Goal: Task Accomplishment & Management: Use online tool/utility

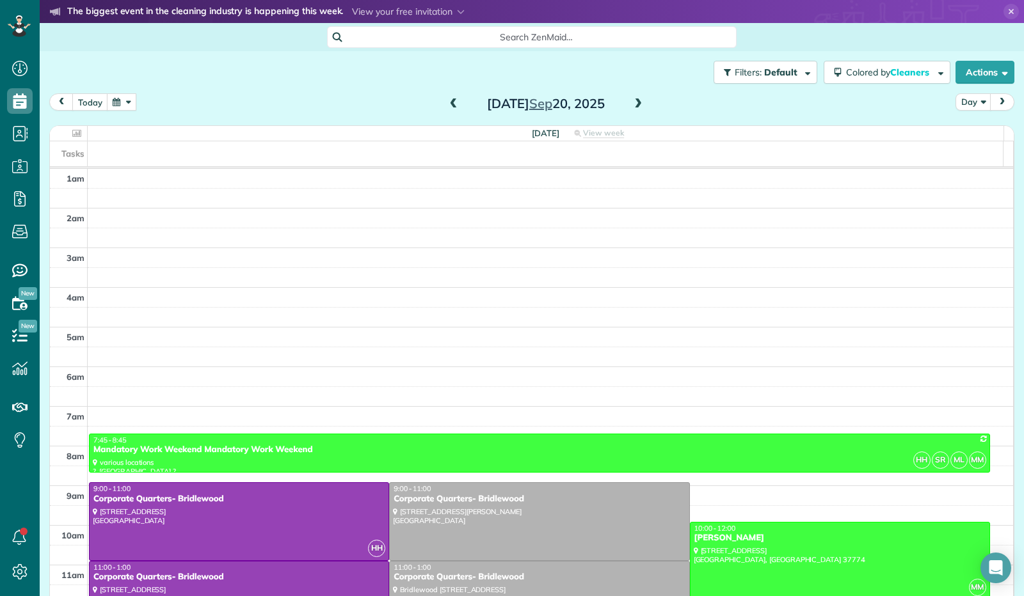
scroll to position [236, 0]
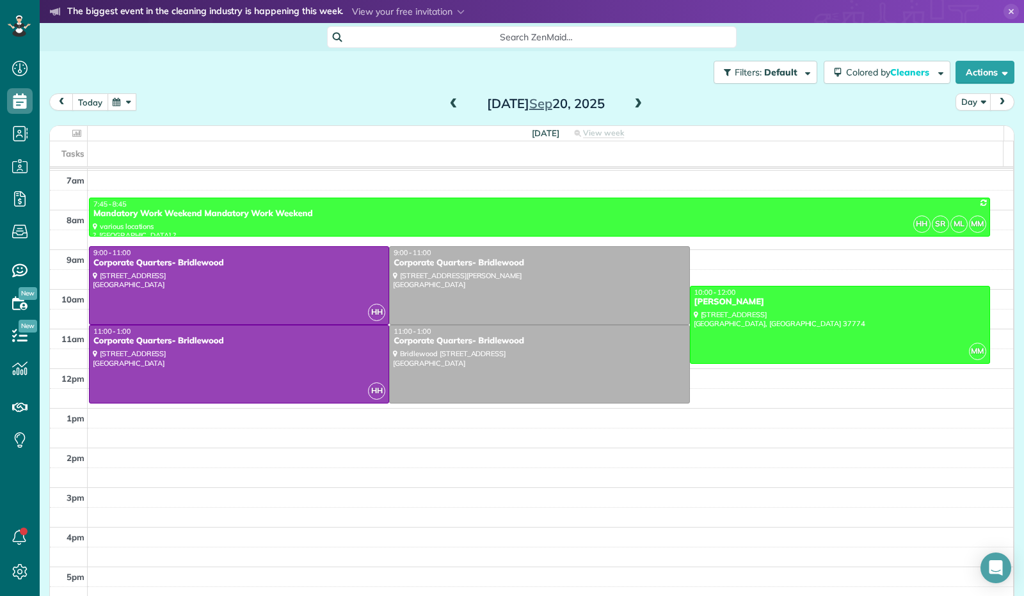
click at [85, 99] on button "today" at bounding box center [90, 101] width 36 height 17
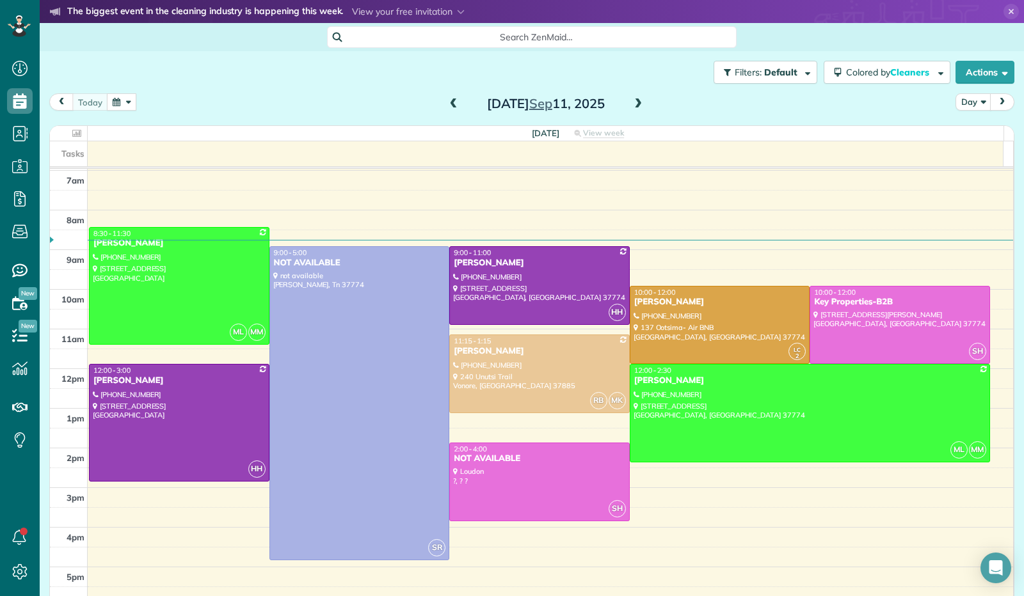
click at [633, 99] on span at bounding box center [638, 105] width 14 height 12
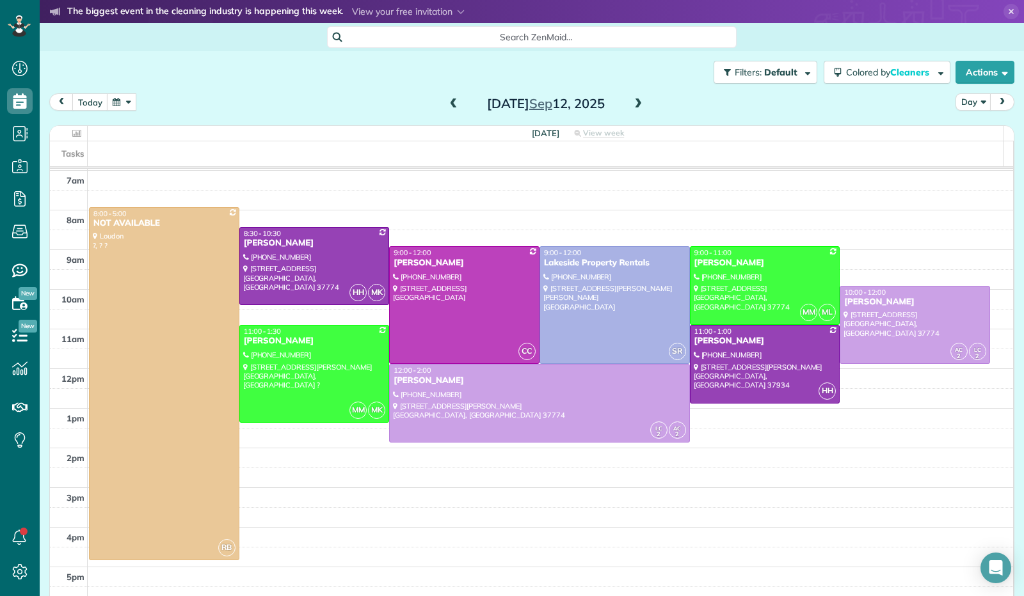
click at [633, 99] on span at bounding box center [638, 105] width 14 height 12
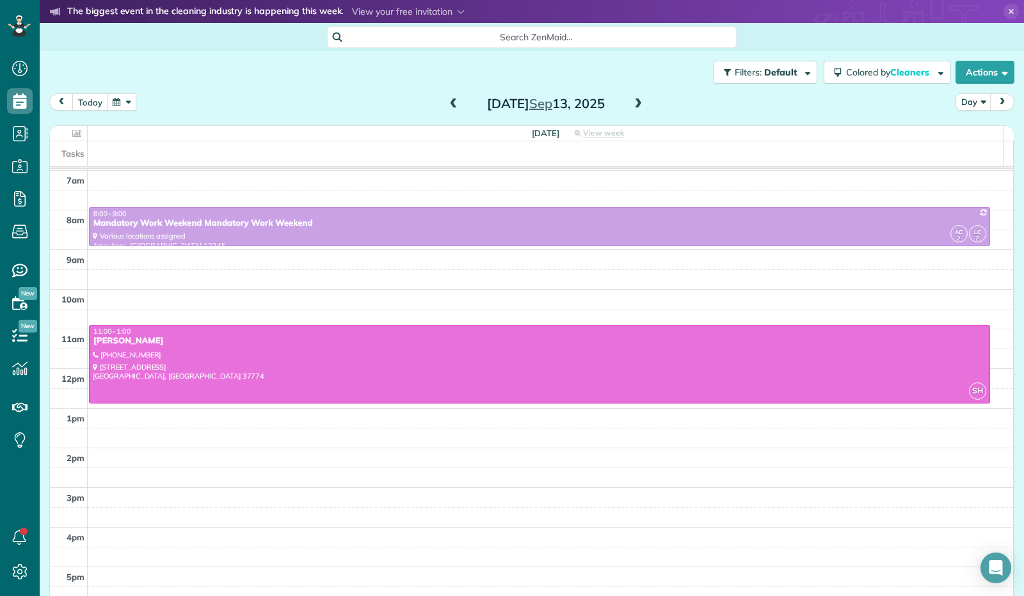
click at [633, 101] on span at bounding box center [638, 105] width 14 height 12
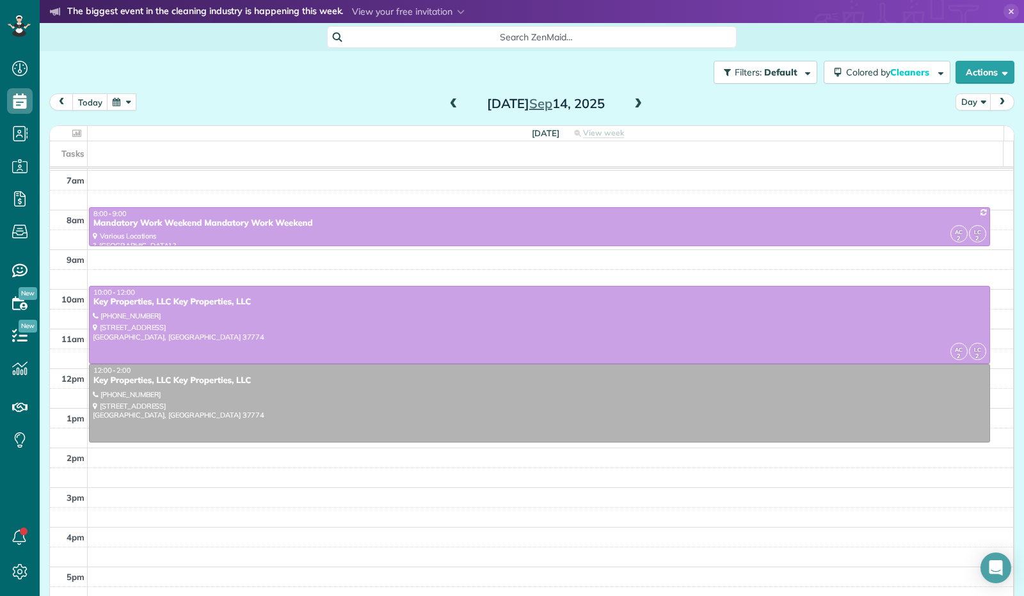
click at [633, 101] on span at bounding box center [638, 105] width 14 height 12
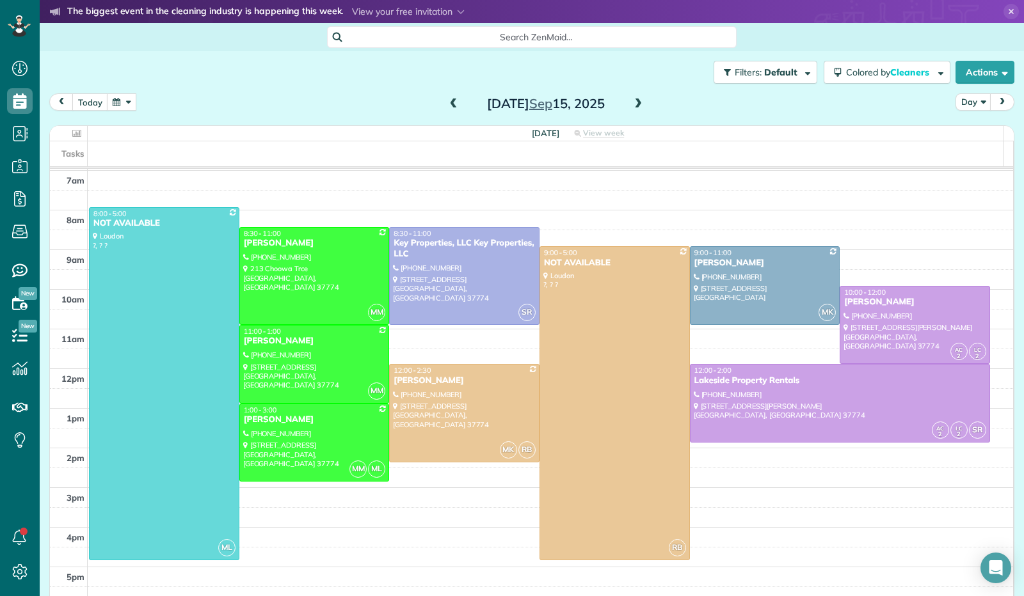
click at [633, 102] on span at bounding box center [638, 105] width 14 height 12
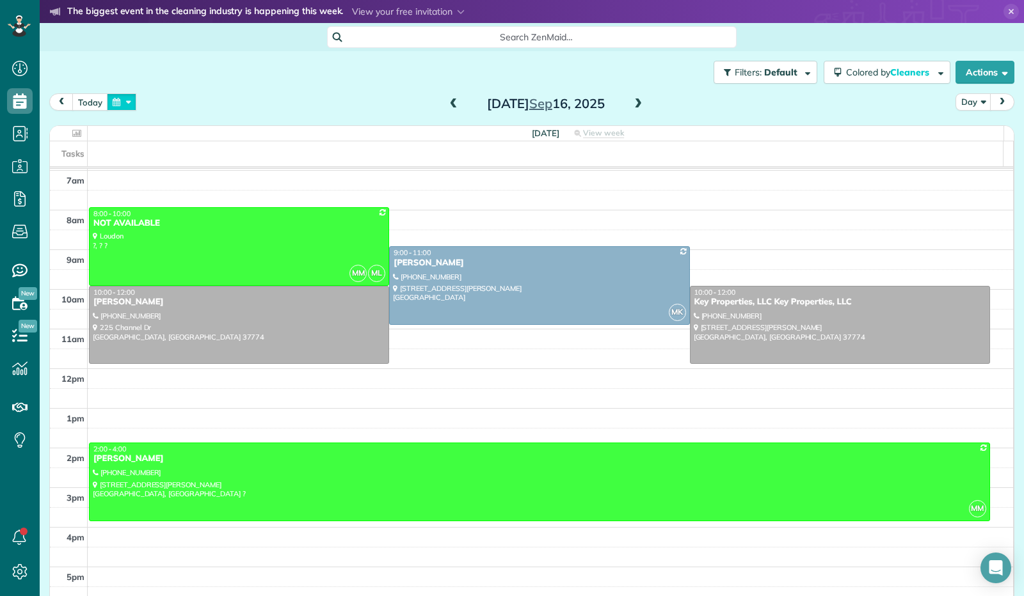
click at [115, 101] on button "button" at bounding box center [121, 101] width 29 height 17
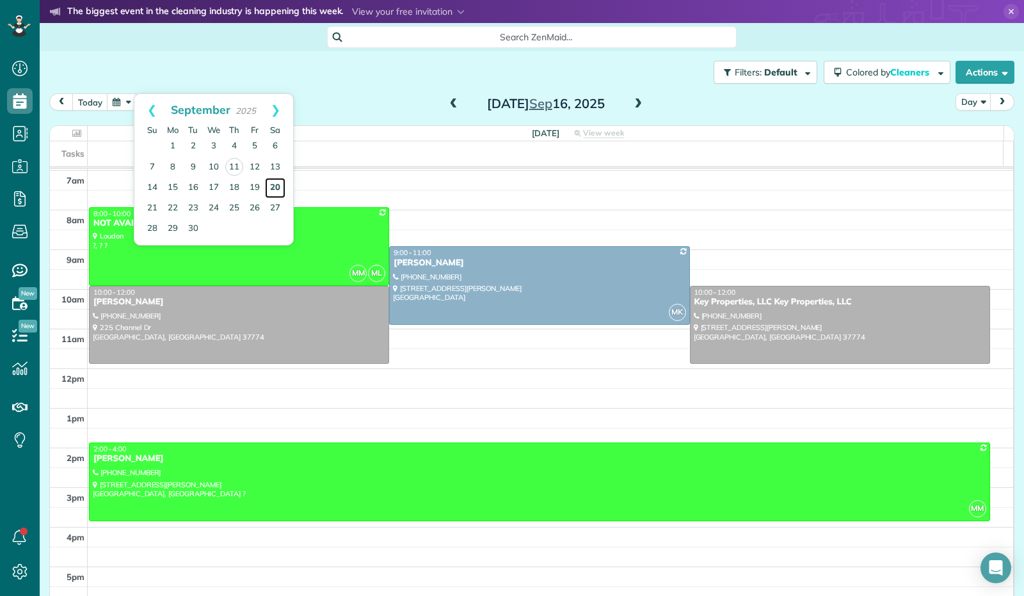
click at [275, 186] on link "20" at bounding box center [275, 188] width 20 height 20
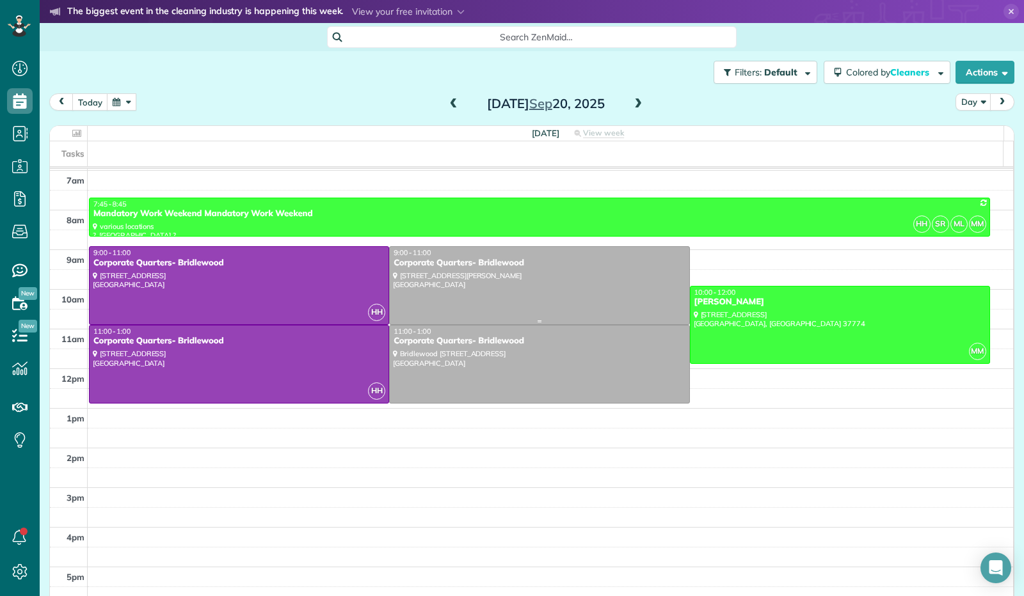
click at [562, 272] on div at bounding box center [539, 285] width 299 height 77
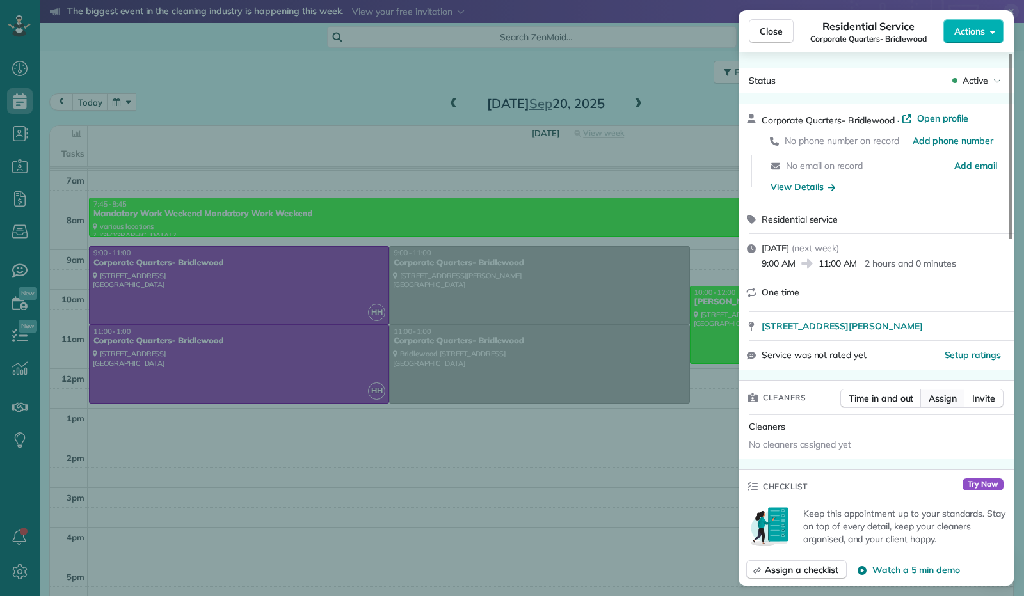
click at [945, 402] on span "Assign" at bounding box center [942, 398] width 28 height 13
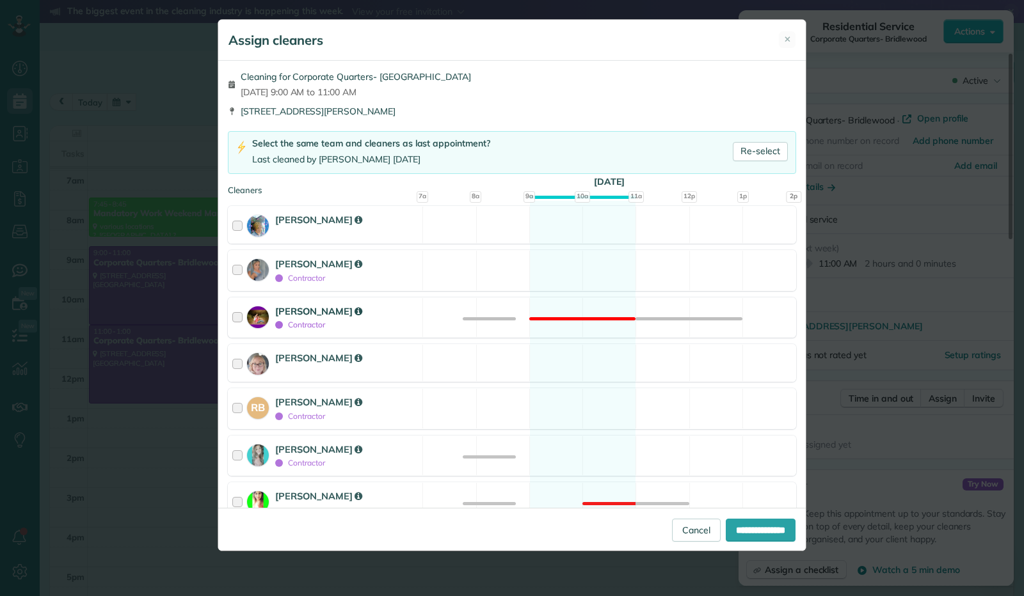
click at [239, 314] on div at bounding box center [239, 318] width 15 height 27
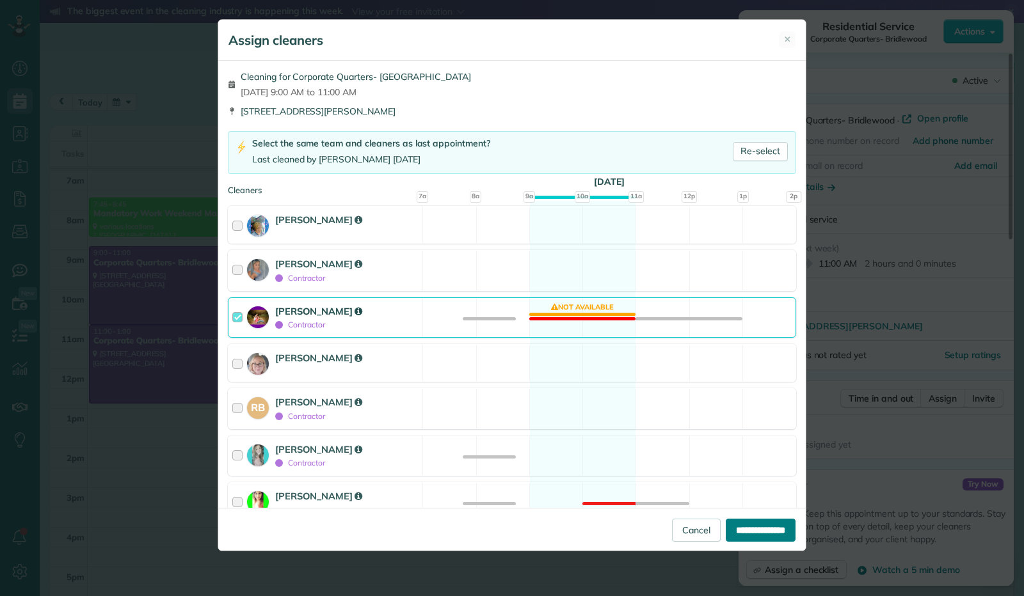
click at [744, 536] on input "**********" at bounding box center [761, 530] width 70 height 23
type input "**********"
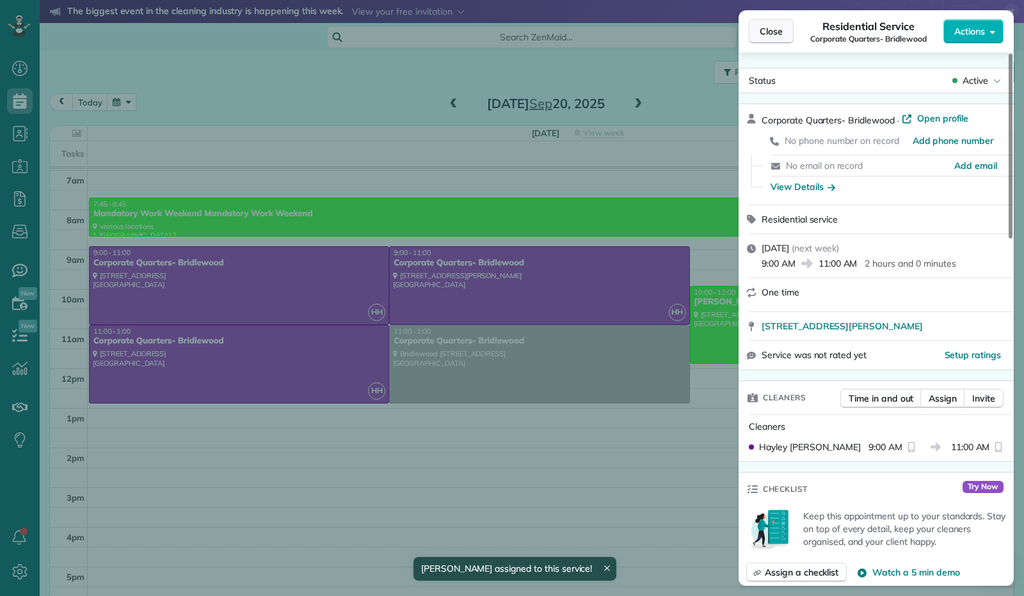
click at [767, 37] on span "Close" at bounding box center [771, 31] width 23 height 13
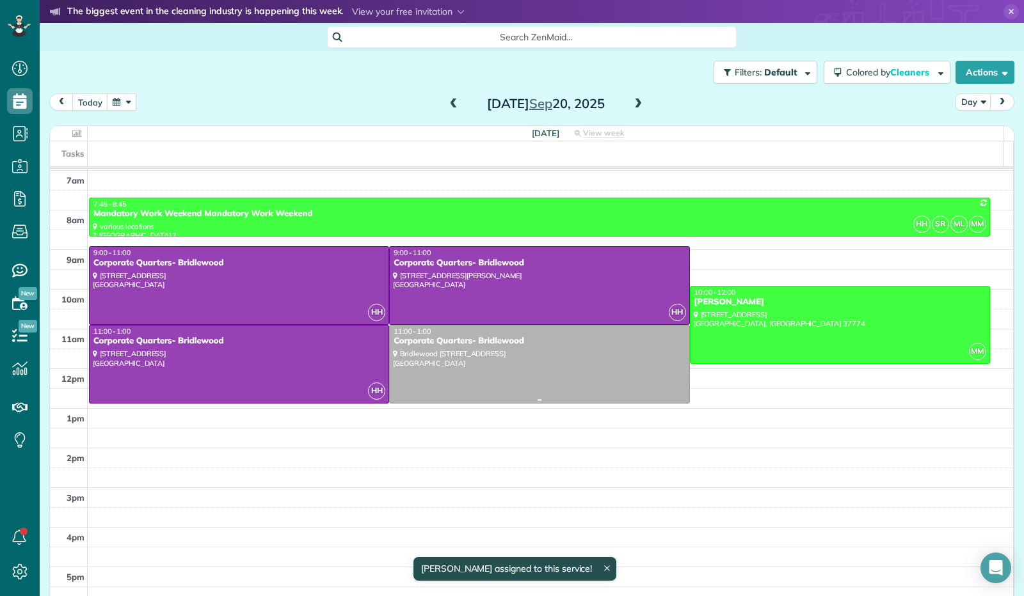
click at [609, 361] on div at bounding box center [539, 364] width 299 height 77
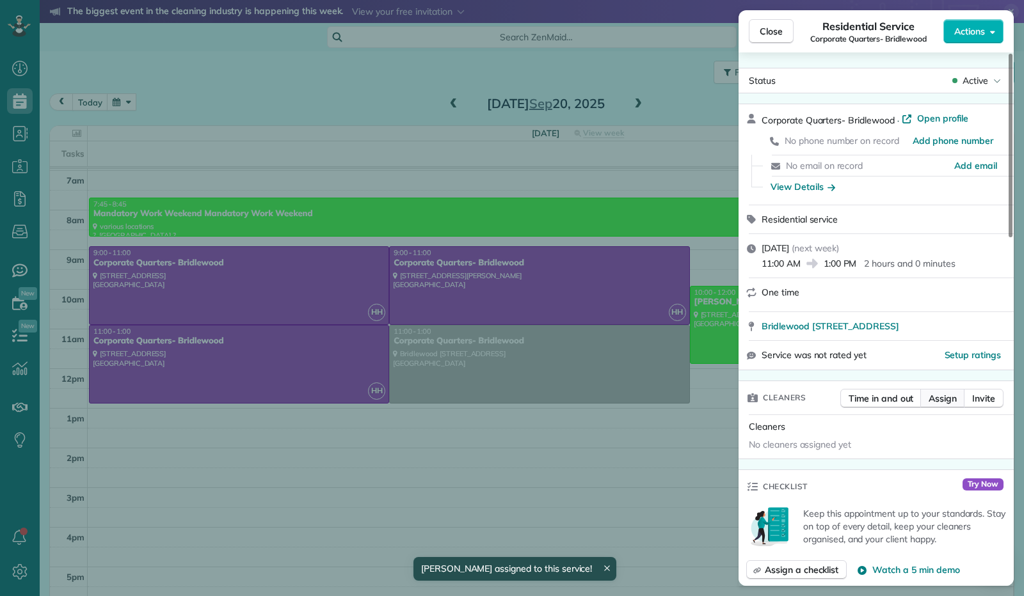
click at [948, 405] on span "Assign" at bounding box center [942, 398] width 28 height 13
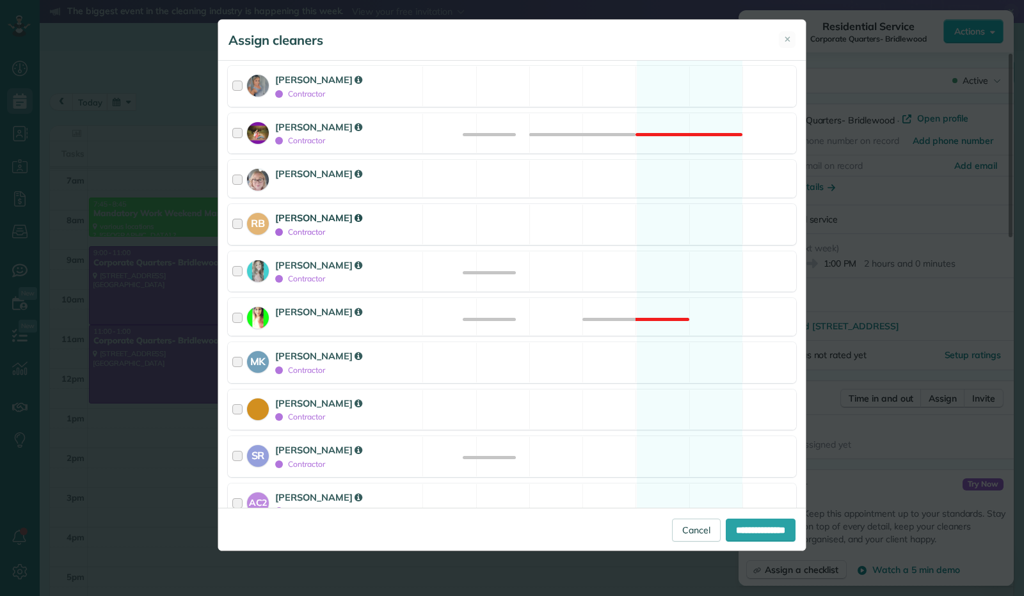
scroll to position [192, 0]
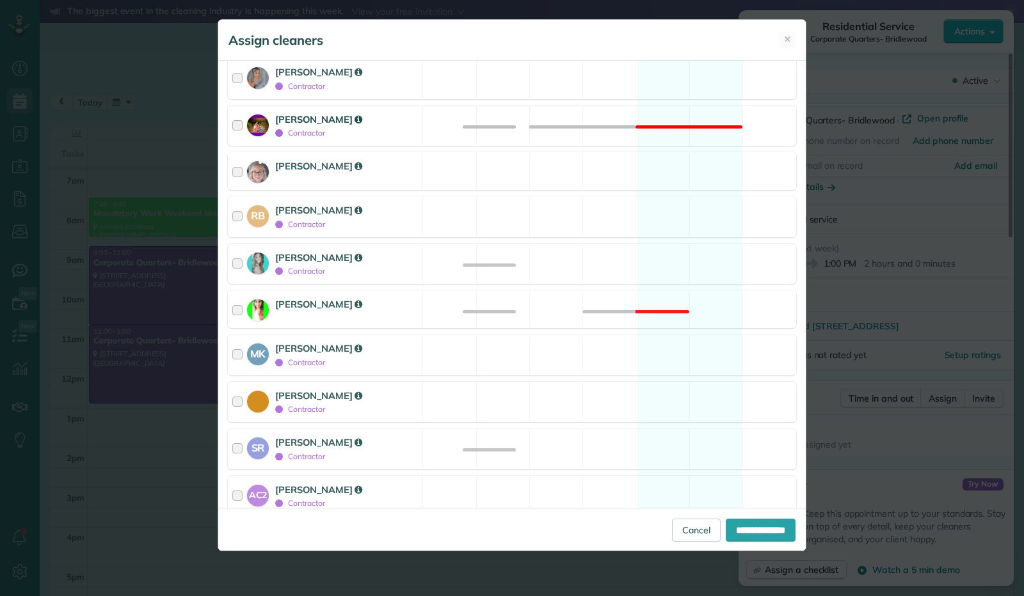
click at [239, 119] on div at bounding box center [239, 126] width 15 height 27
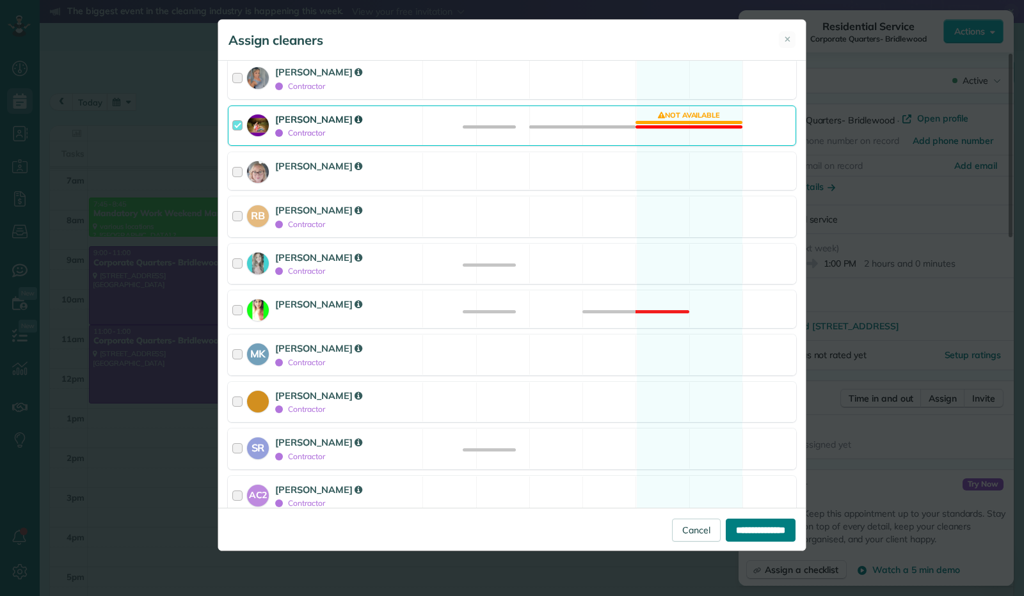
click at [761, 524] on input "**********" at bounding box center [761, 530] width 70 height 23
type input "**********"
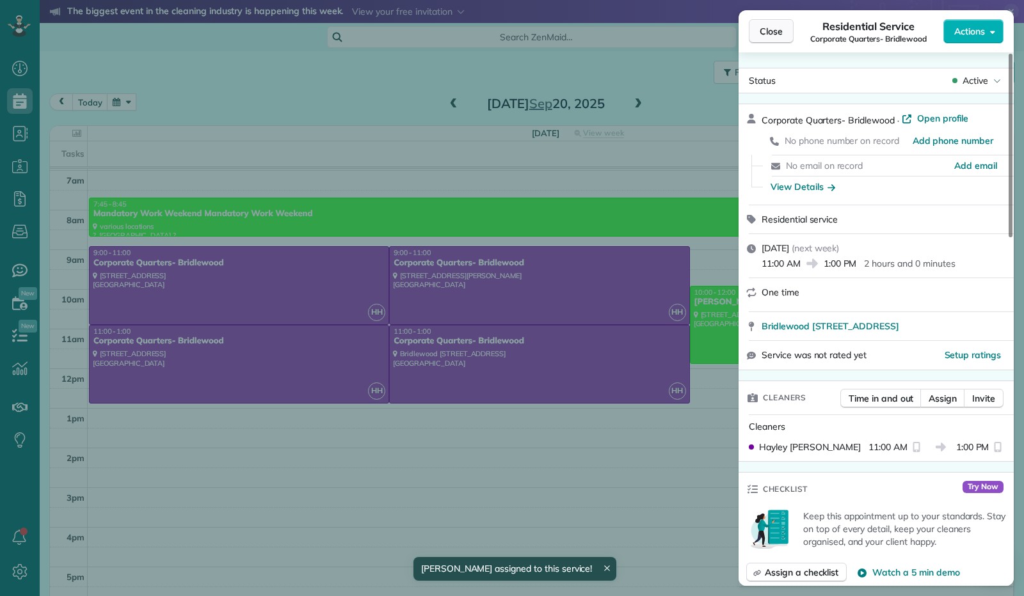
click at [756, 35] on button "Close" at bounding box center [771, 31] width 45 height 24
